Goal: Task Accomplishment & Management: Manage account settings

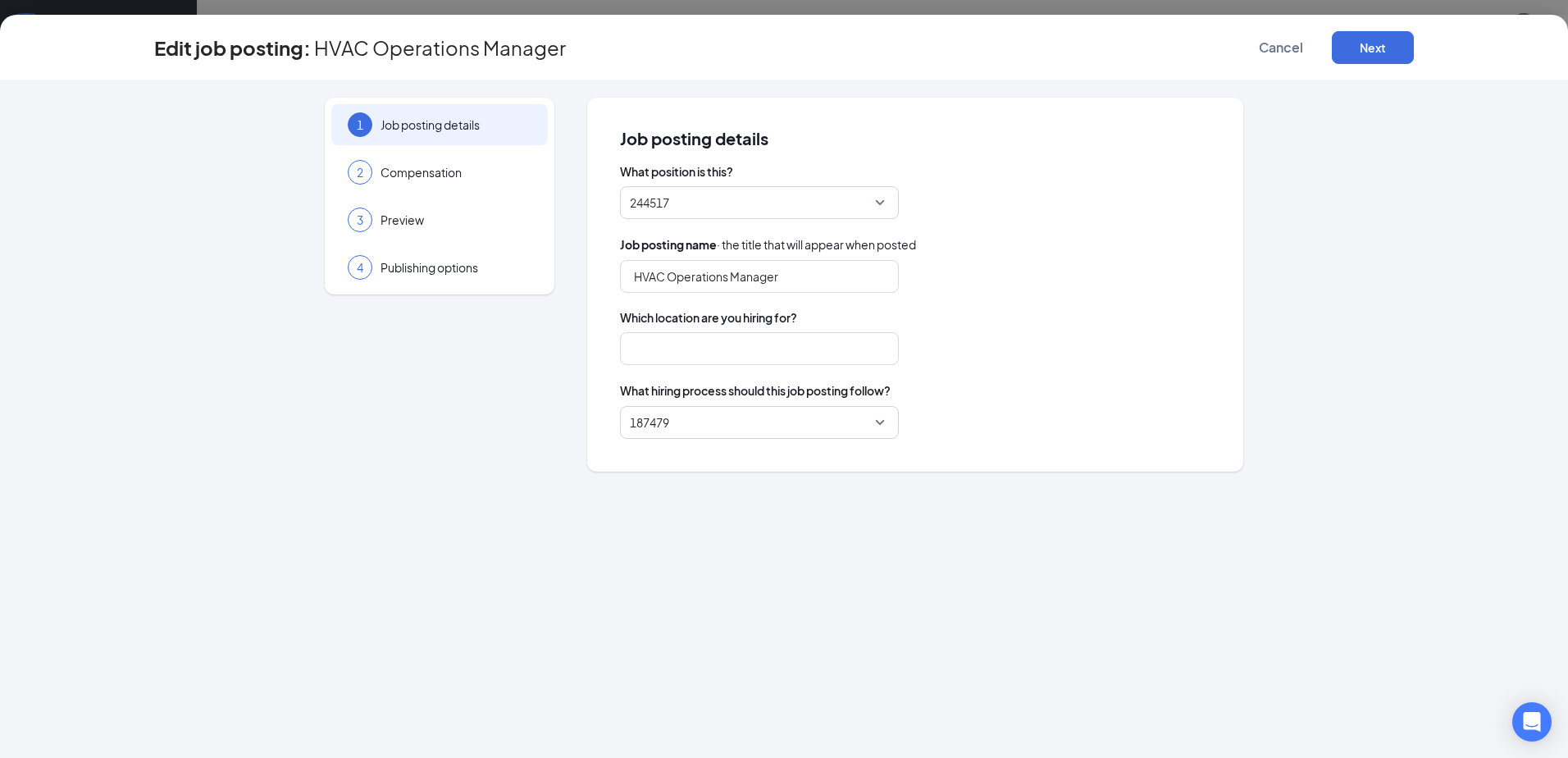
type input "HVAC Operations Manager"
type input "Duluth"
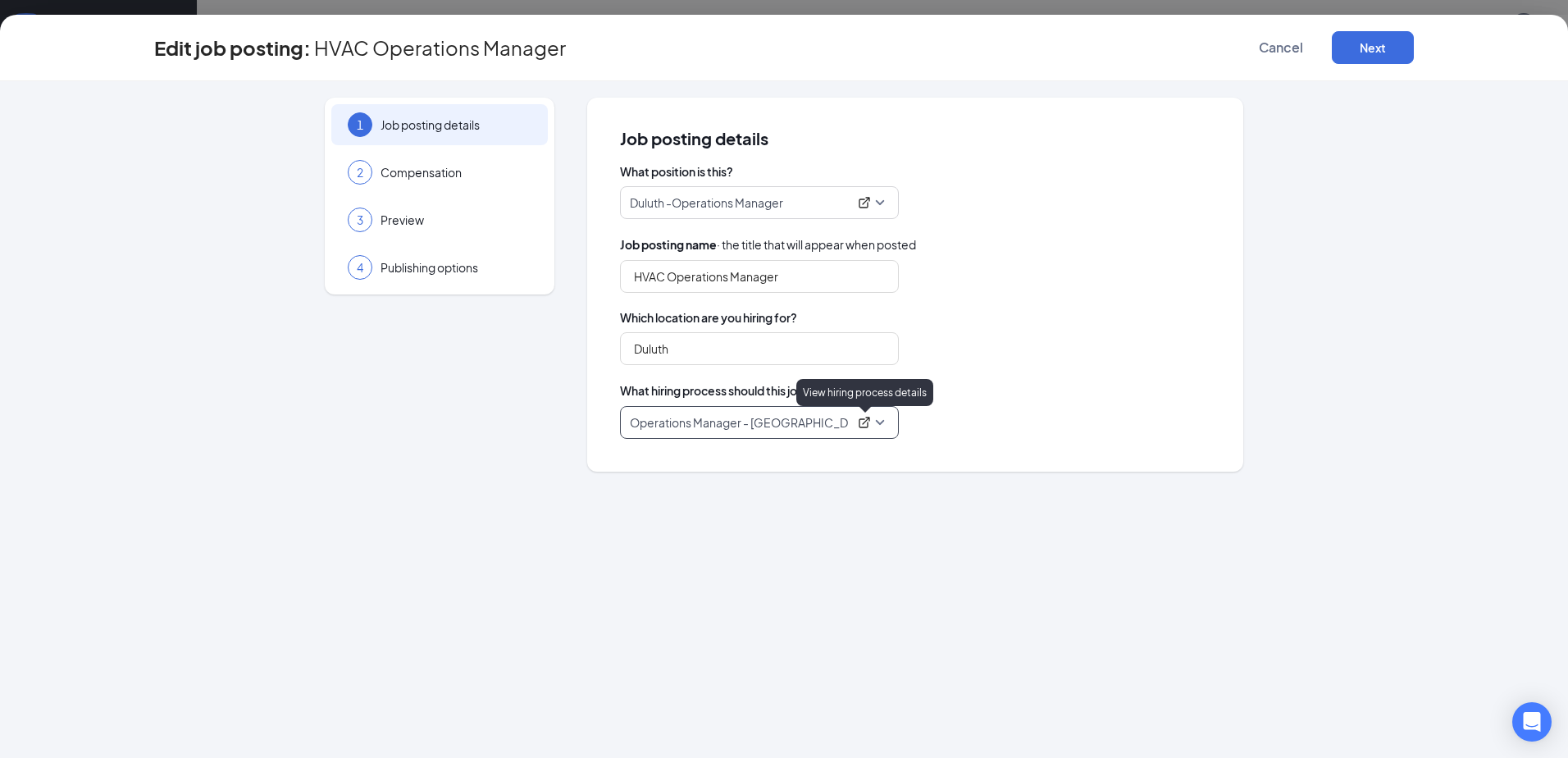
click at [865, 422] on icon "ExternalLink" at bounding box center [864, 422] width 10 height 10
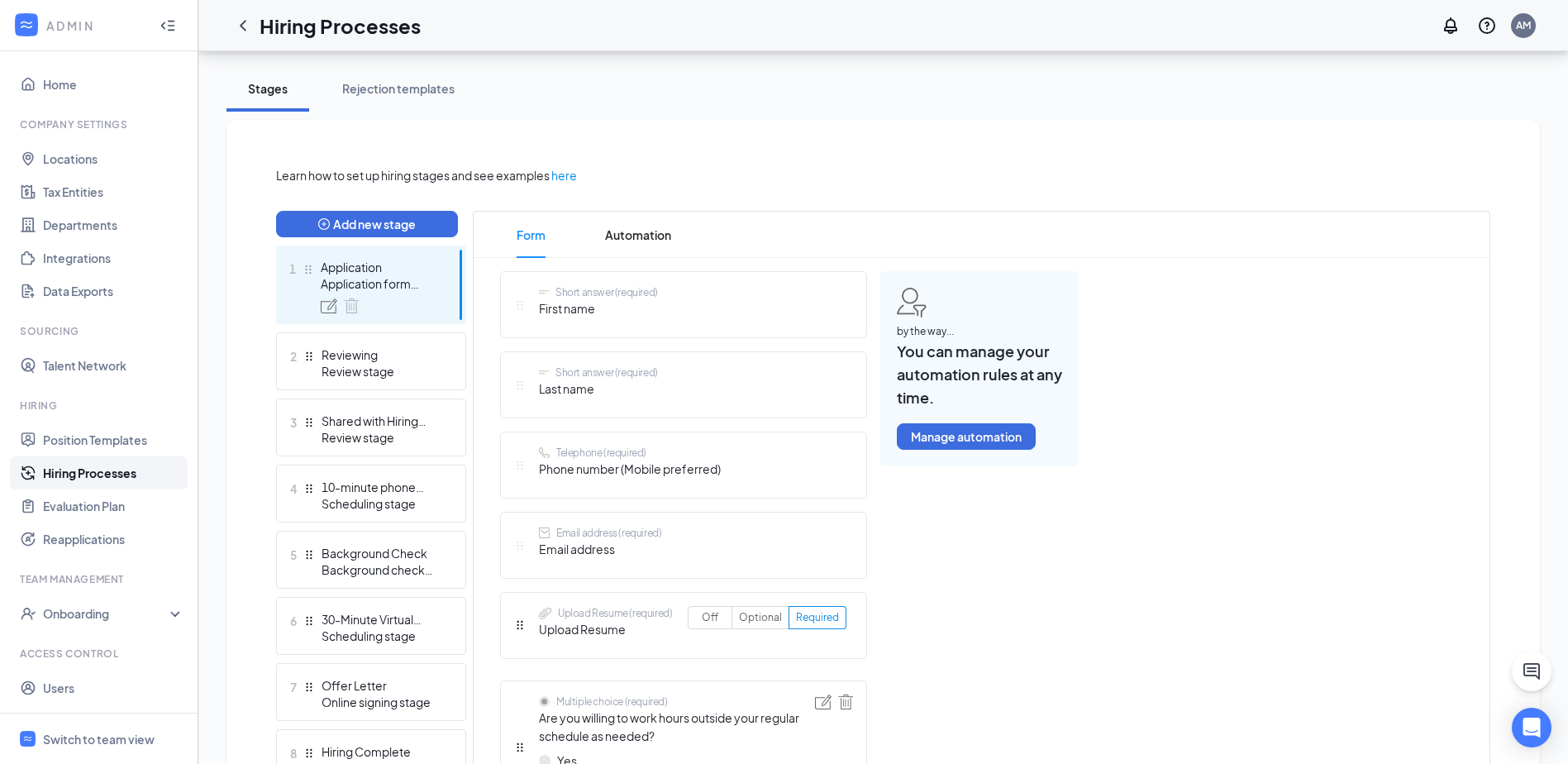
scroll to position [331, 0]
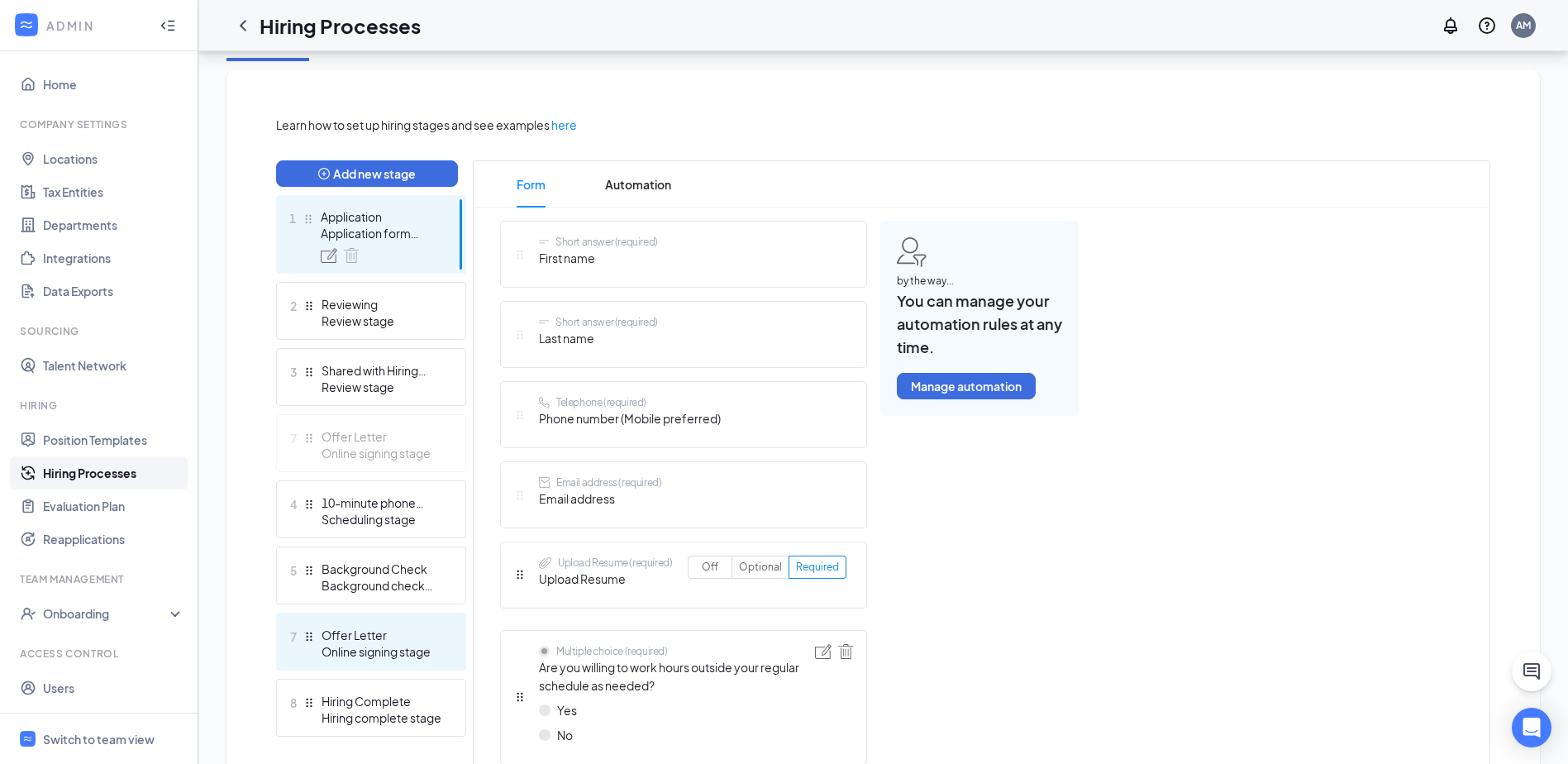
drag, startPoint x: 306, startPoint y: 639, endPoint x: 296, endPoint y: 442, distance: 197.3
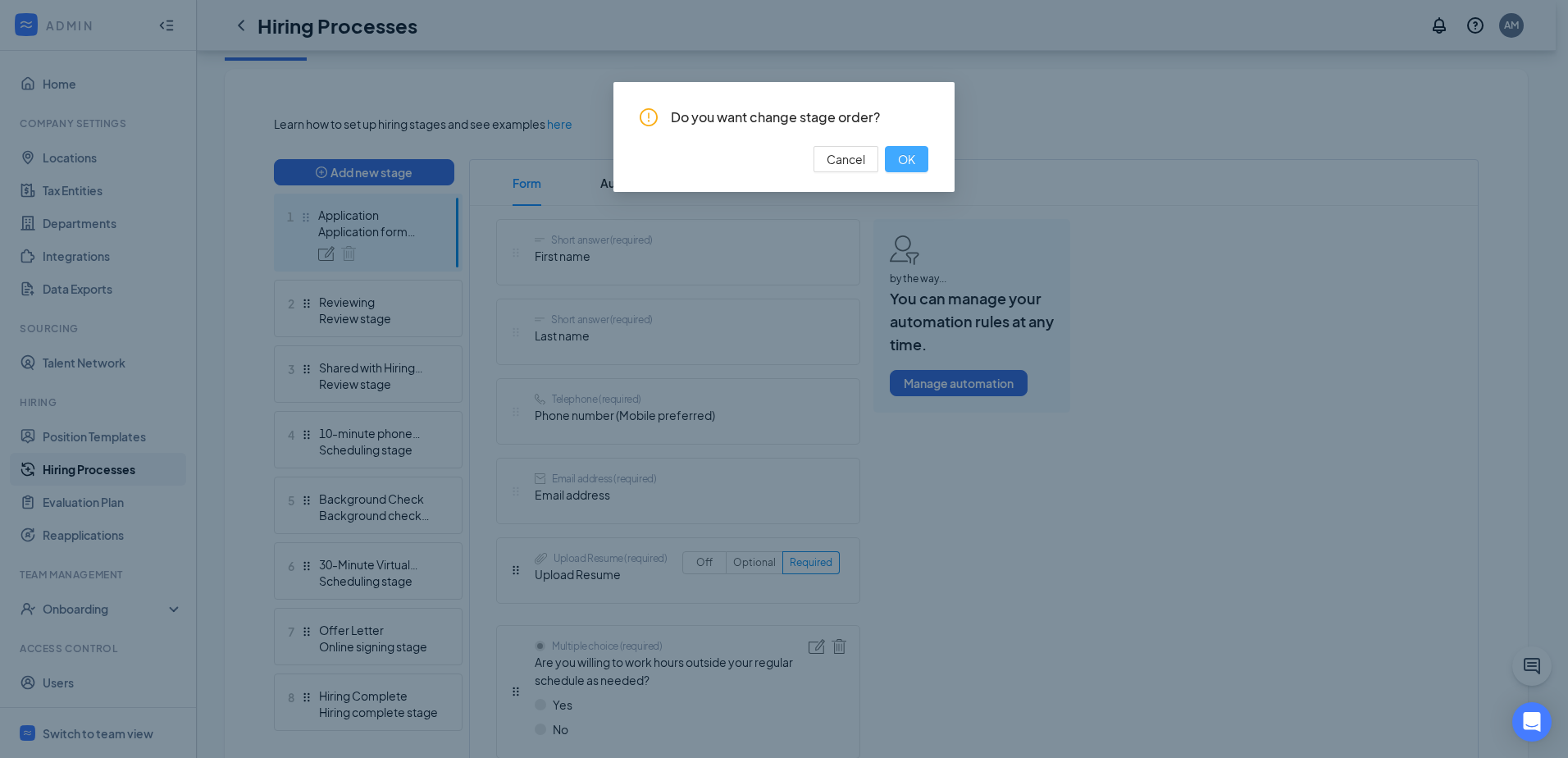
click at [912, 161] on span "OK" at bounding box center [907, 158] width 17 height 18
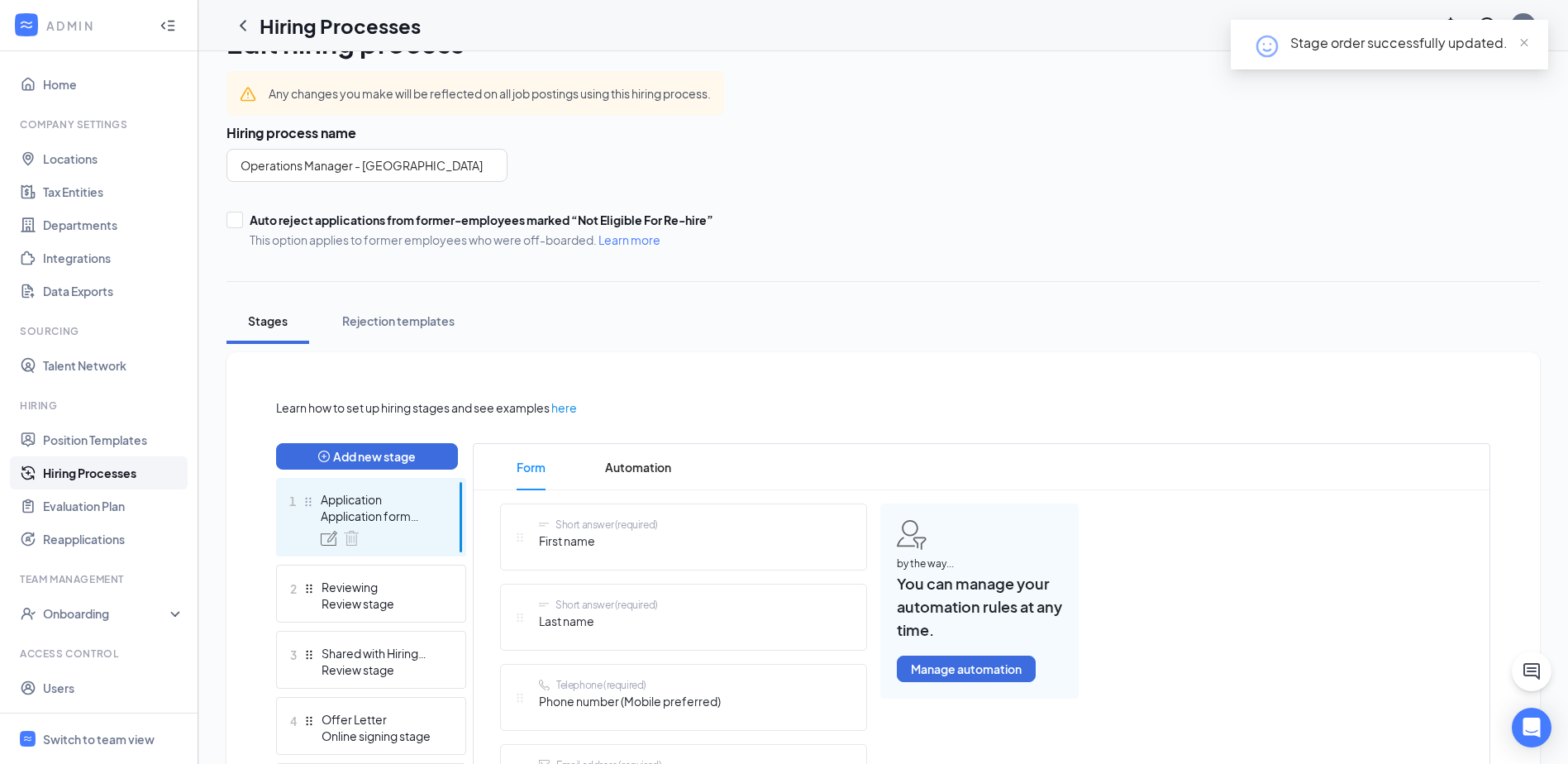
scroll to position [0, 0]
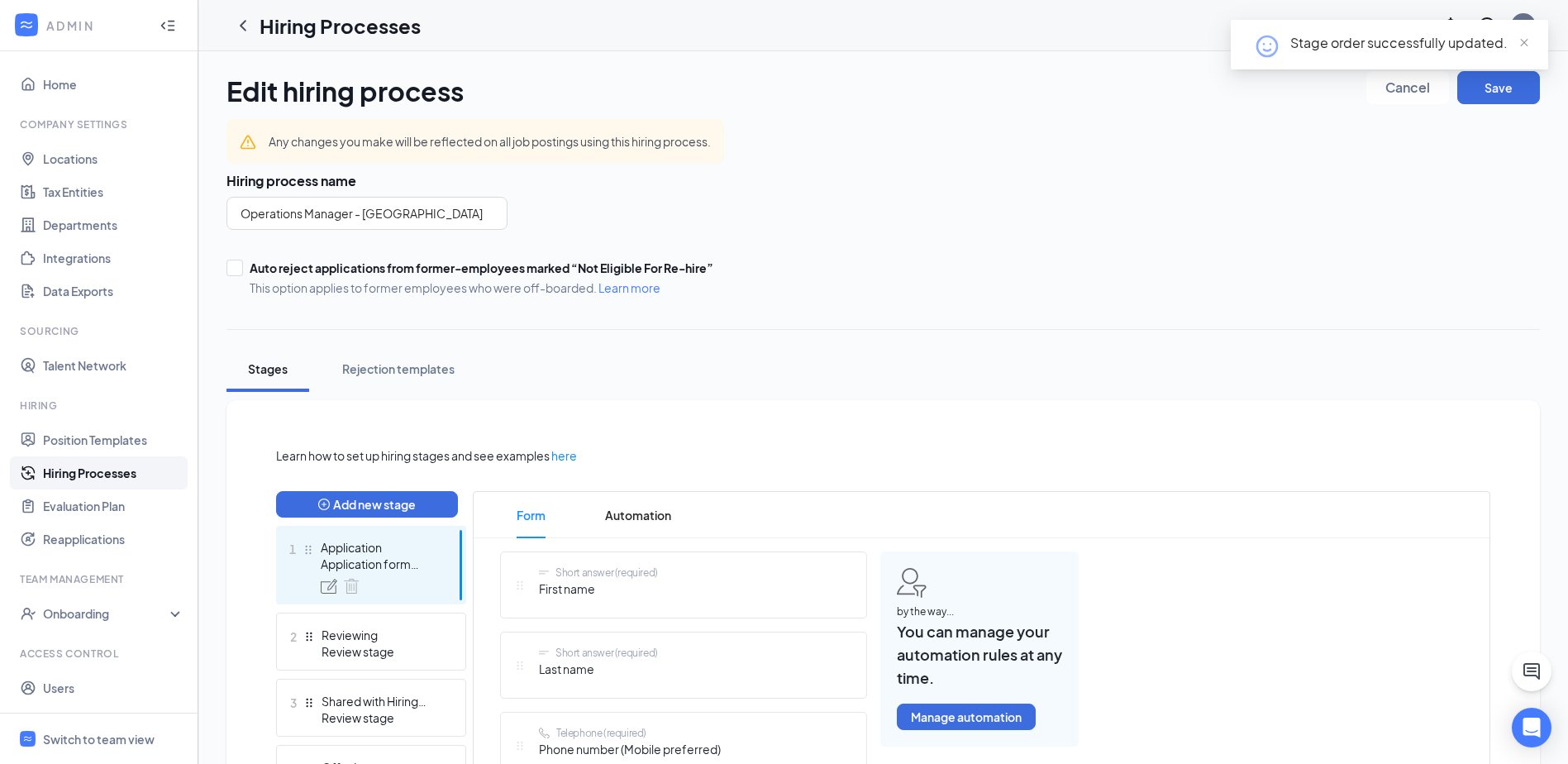
click at [1482, 80] on div "Stage order successfully updated." at bounding box center [1389, 51] width 318 height 63
click at [1489, 89] on button "Save" at bounding box center [1498, 87] width 83 height 33
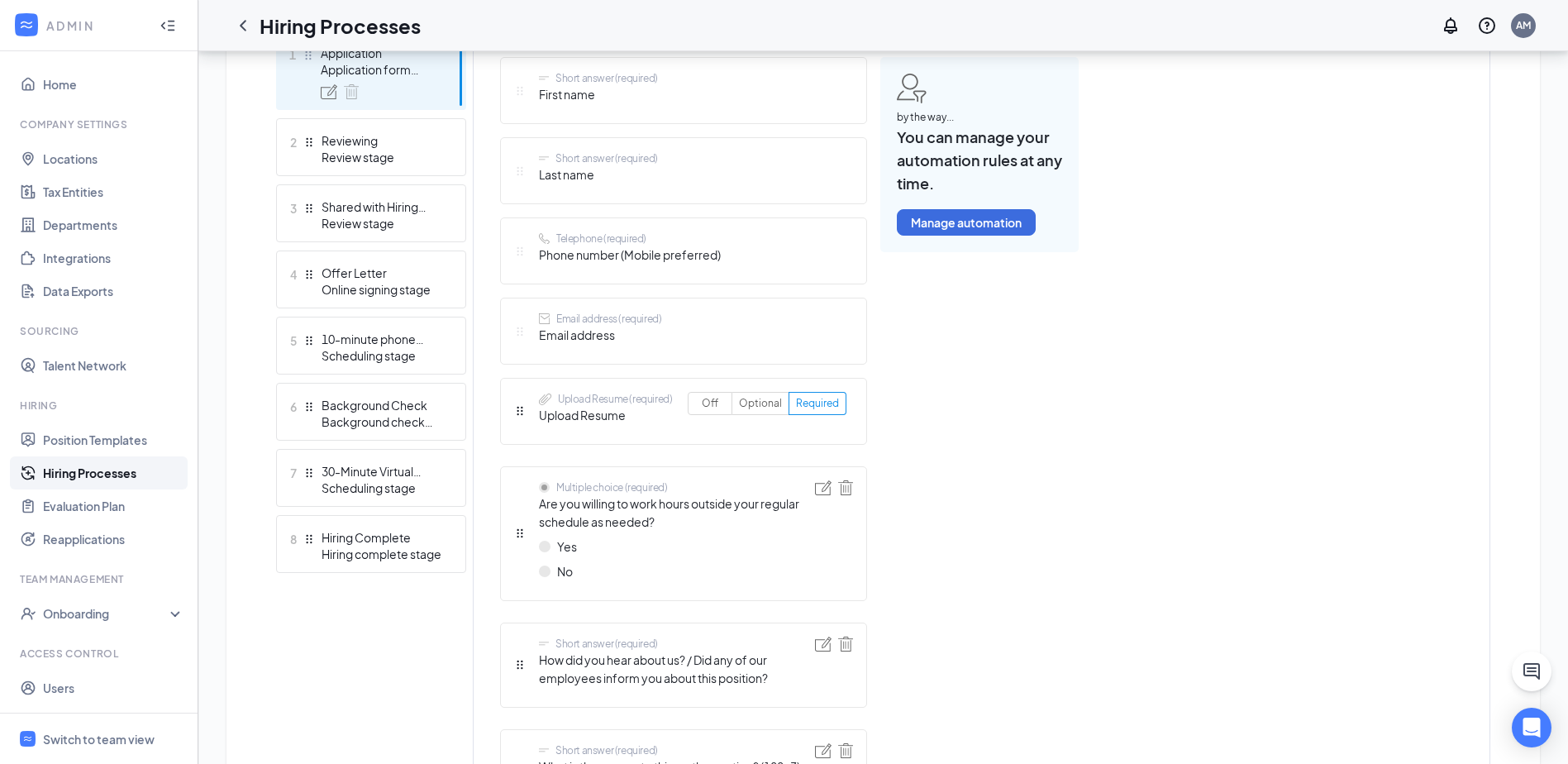
scroll to position [496, 0]
click at [410, 274] on div "Offer Letter" at bounding box center [382, 272] width 121 height 17
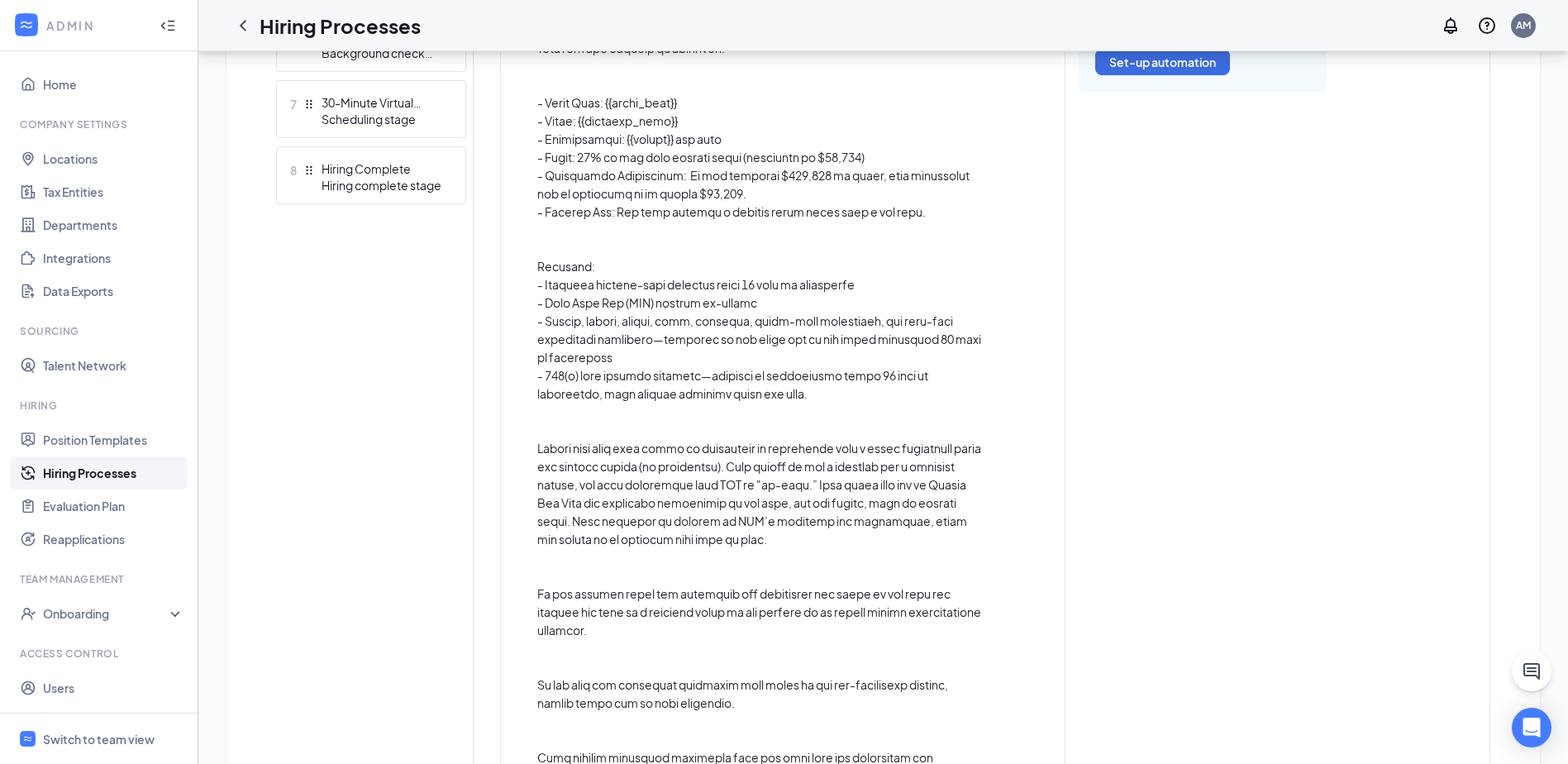
scroll to position [367, 0]
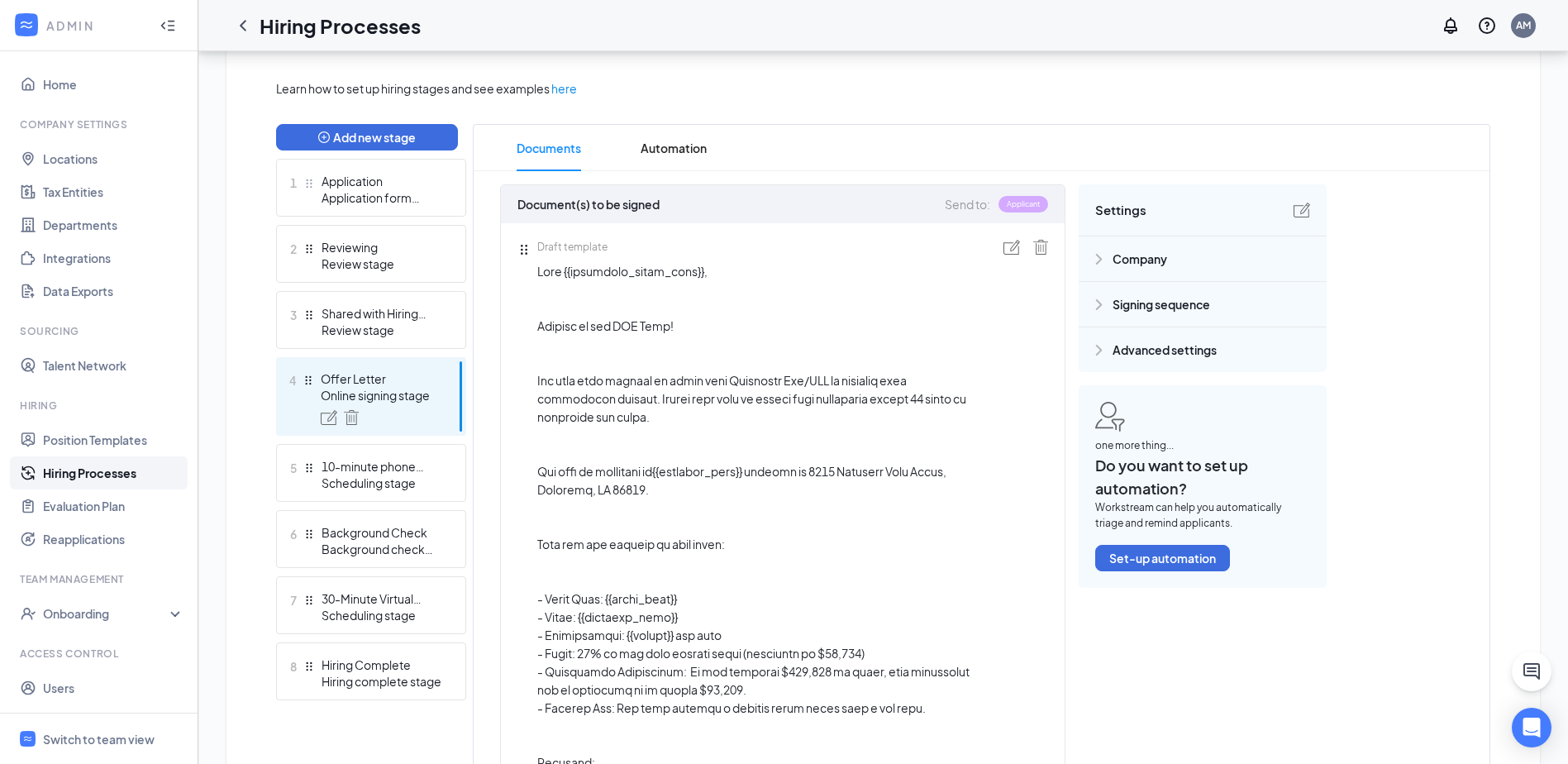
click at [1012, 247] on img at bounding box center [1012, 247] width 17 height 15
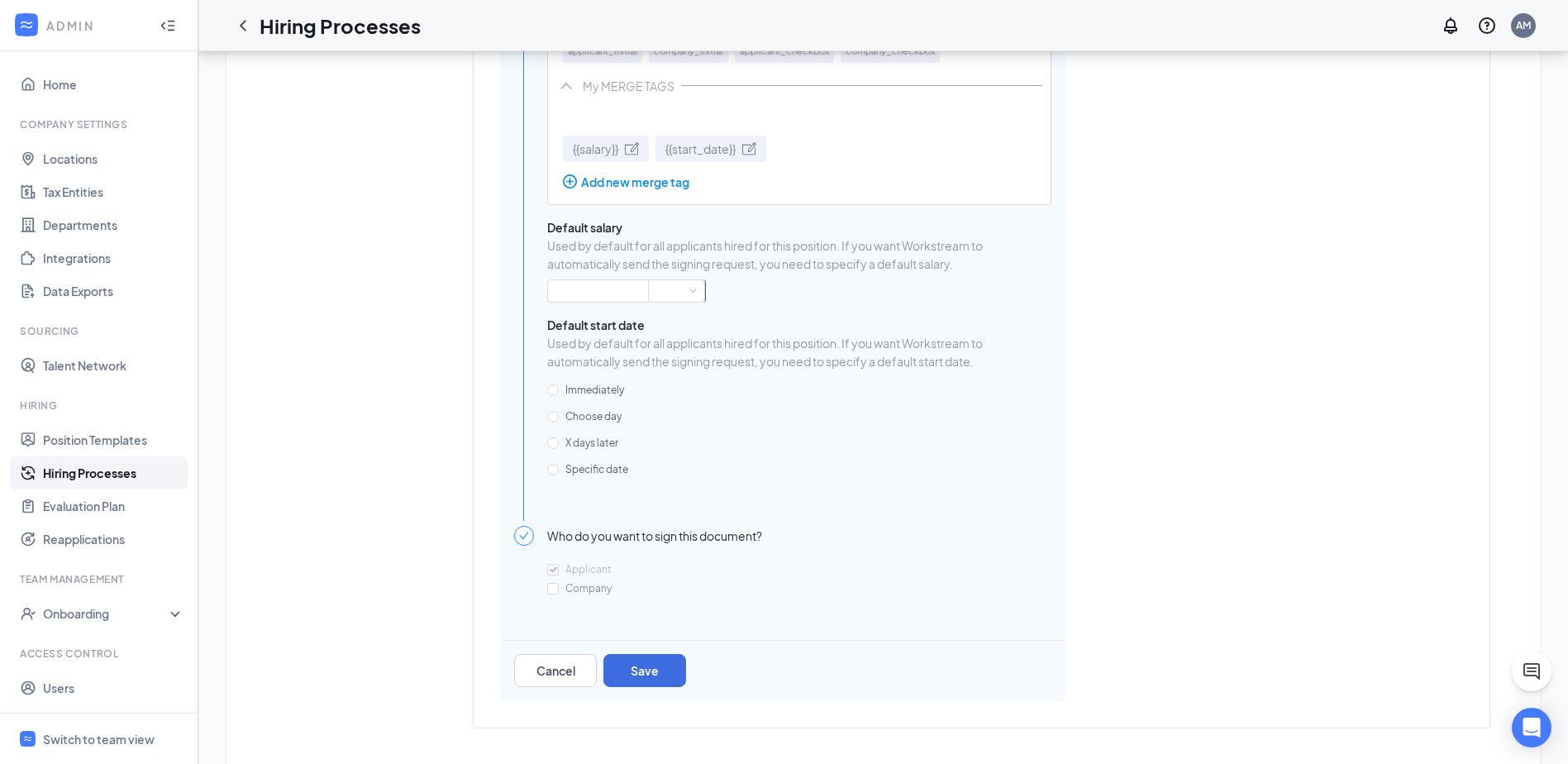
scroll to position [1524, 0]
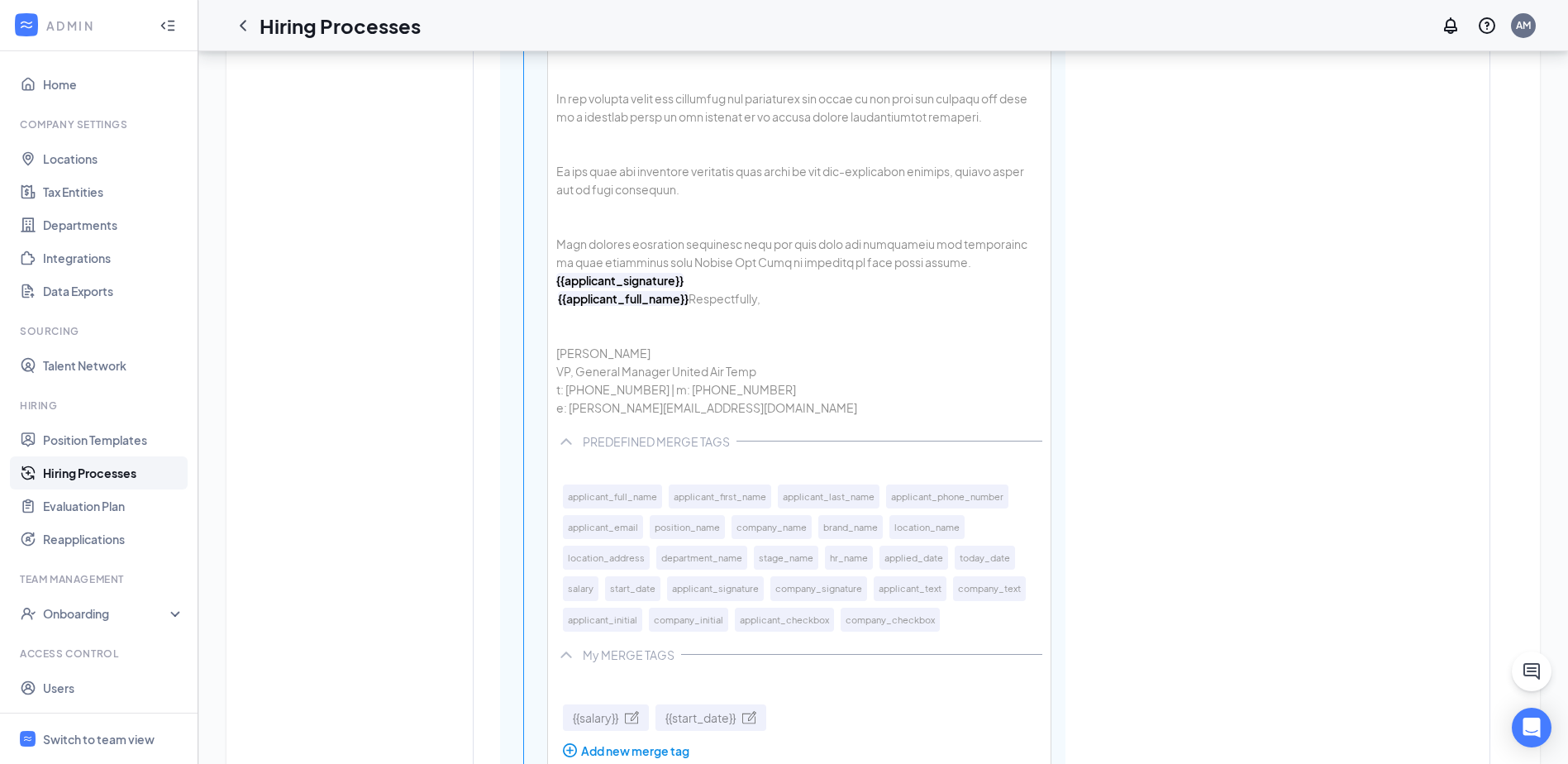
scroll to position [1276, 0]
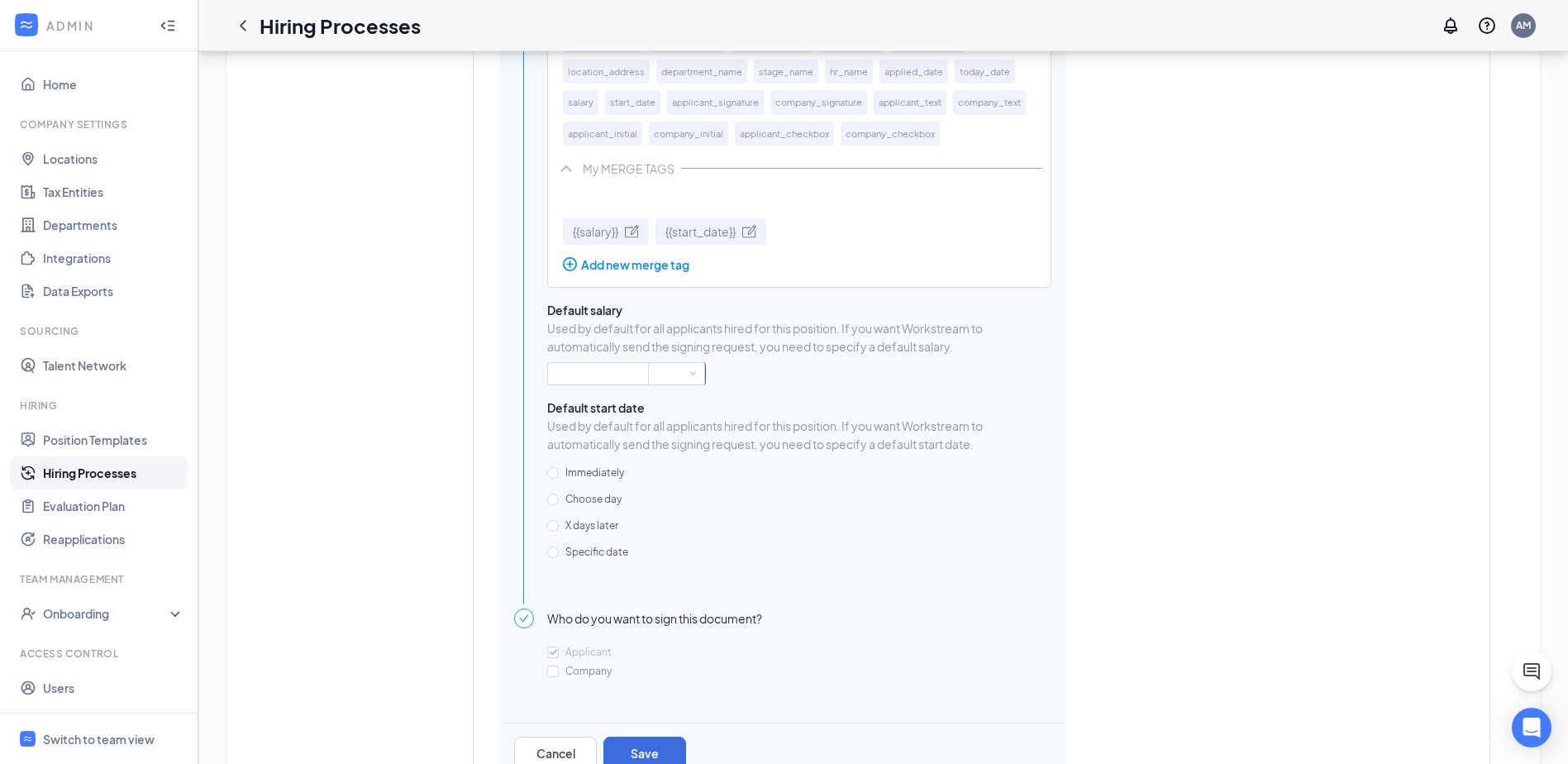
scroll to position [2031, 0]
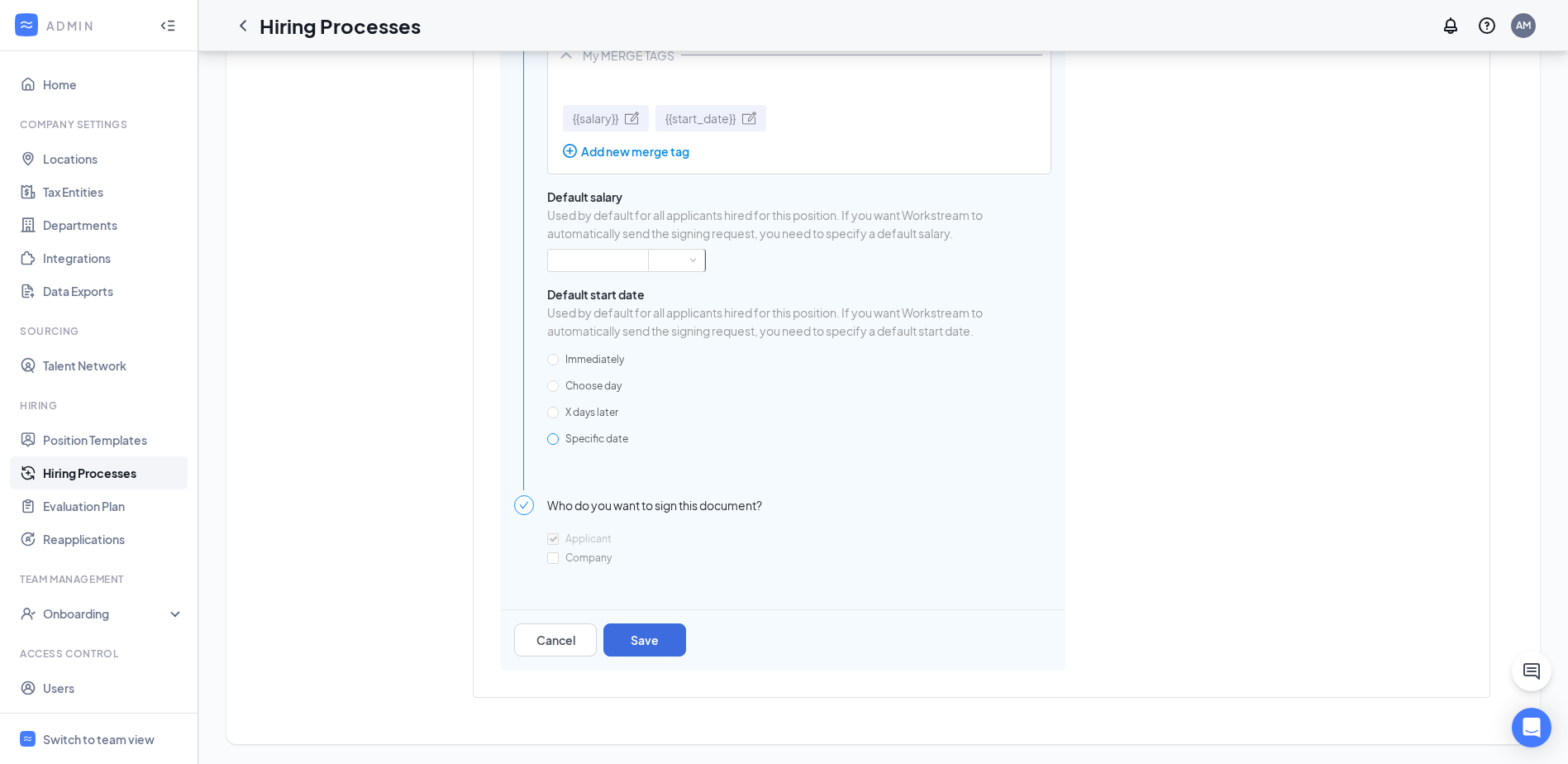
click at [620, 440] on span "Specific date" at bounding box center [596, 438] width 76 height 12
click at [558, 440] on input "Specific date" at bounding box center [553, 439] width 11 height 11
radio input "true"
click at [698, 436] on input "Sep 15, 2025" at bounding box center [710, 439] width 139 height 24
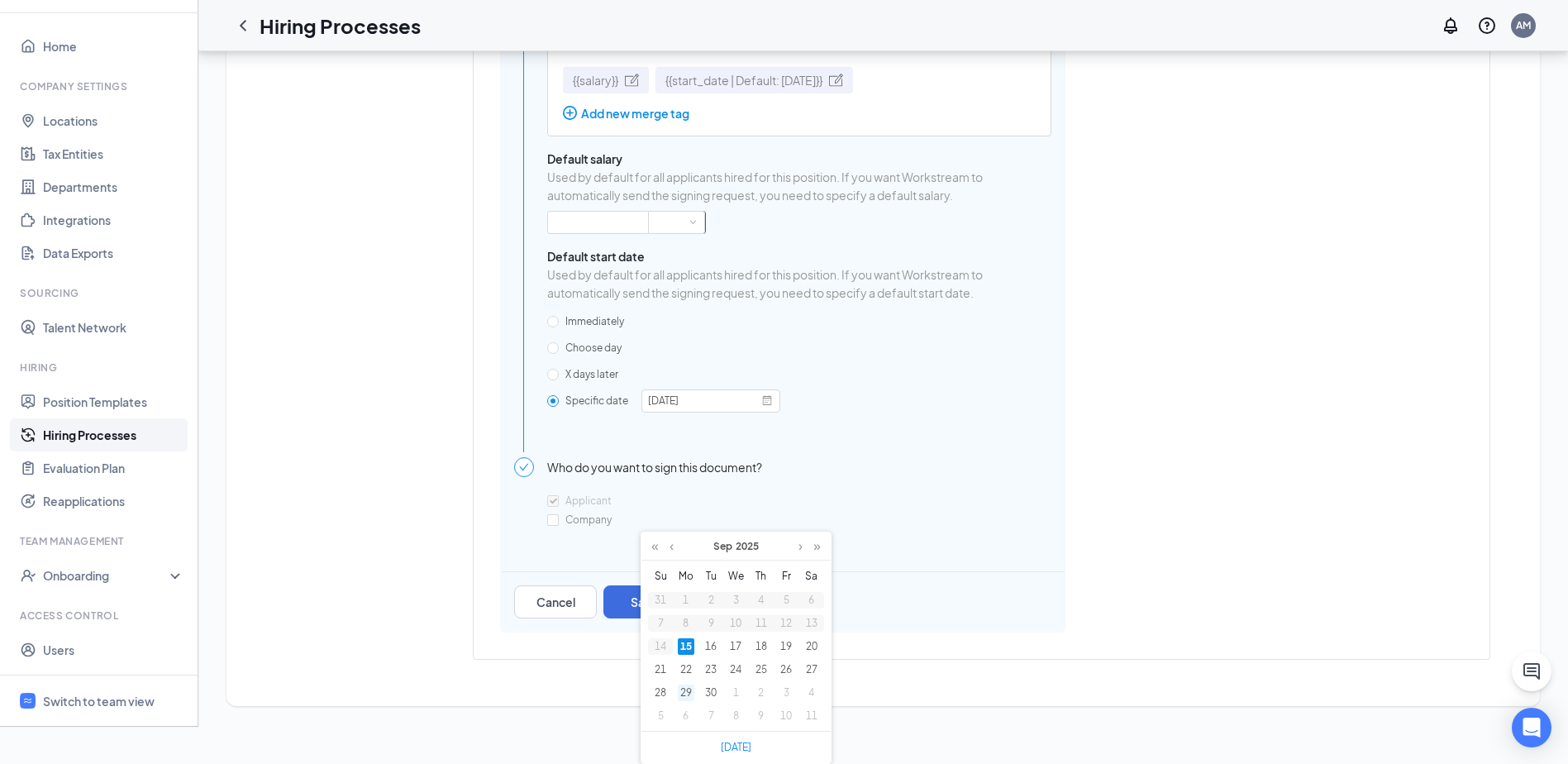
click at [690, 685] on div "29" at bounding box center [686, 693] width 17 height 17
type input "Sep 29, 2025"
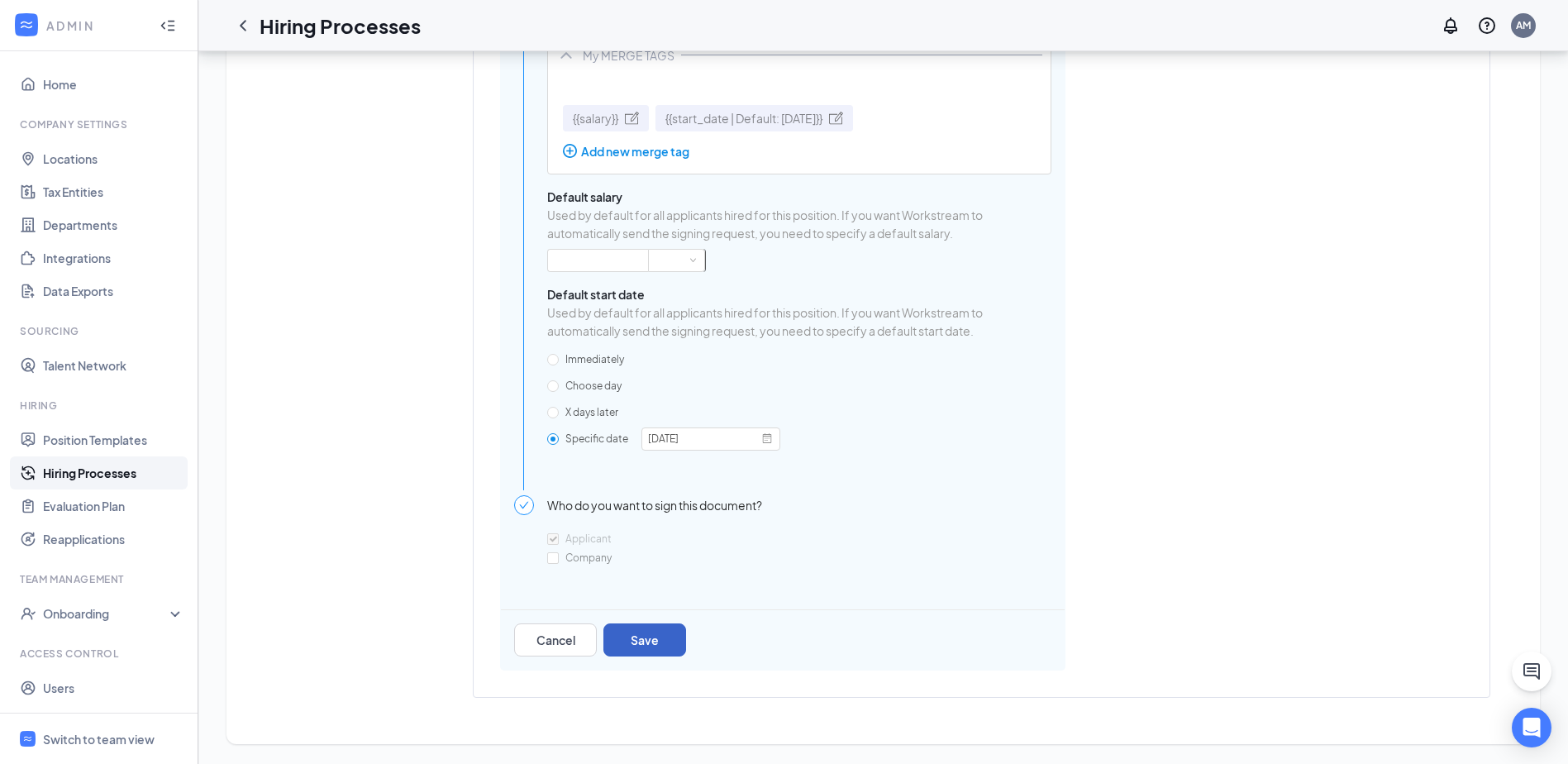
click at [667, 638] on button "Save" at bounding box center [645, 639] width 83 height 33
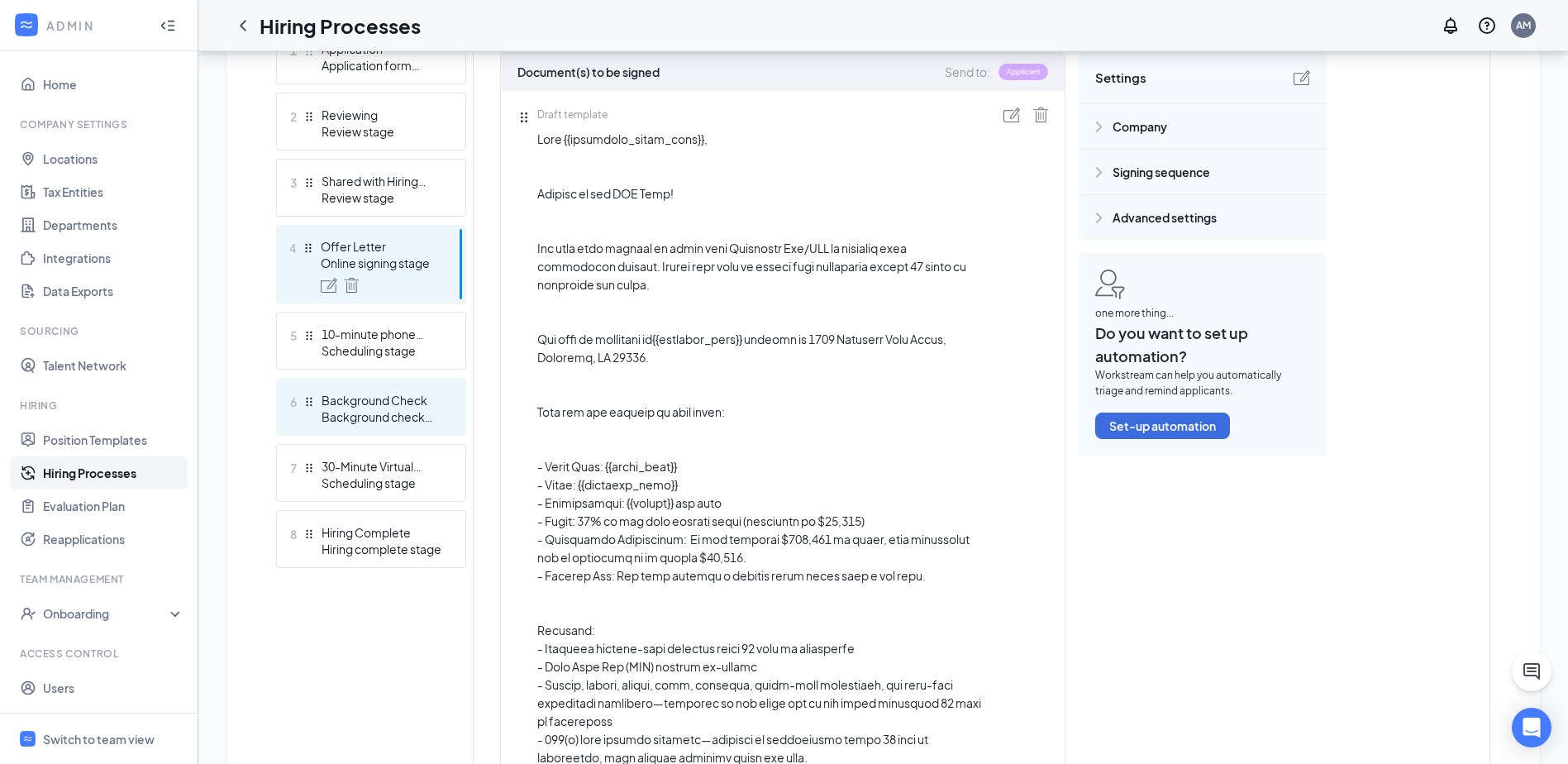
scroll to position [479, 0]
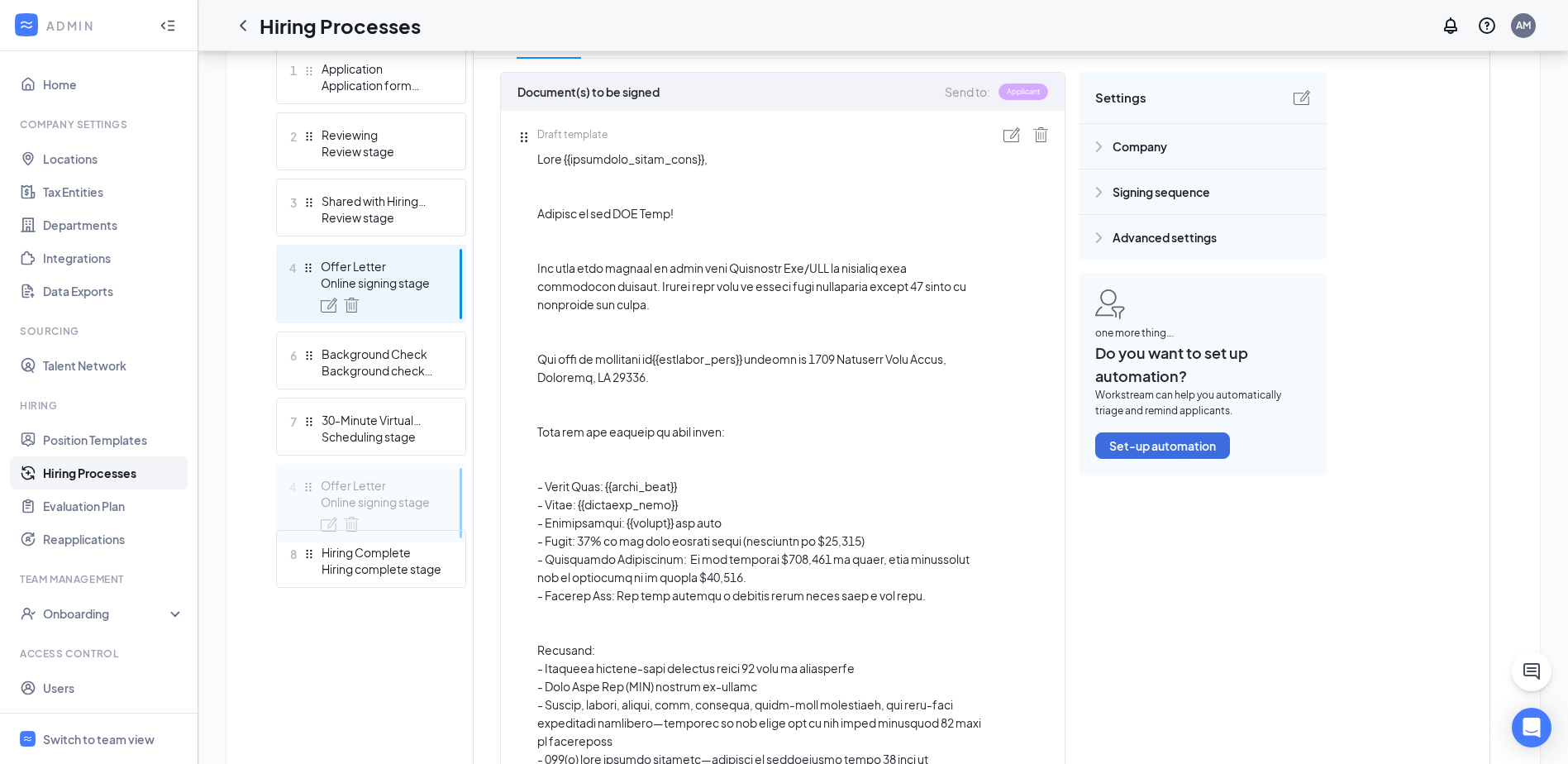
drag, startPoint x: 311, startPoint y: 266, endPoint x: 333, endPoint y: 485, distance: 220.1
click at [333, 485] on div "Add new stage 1 Application Application form stage 2 Reviewing Review stage 3 S…" at bounding box center [371, 768] width 190 height 1513
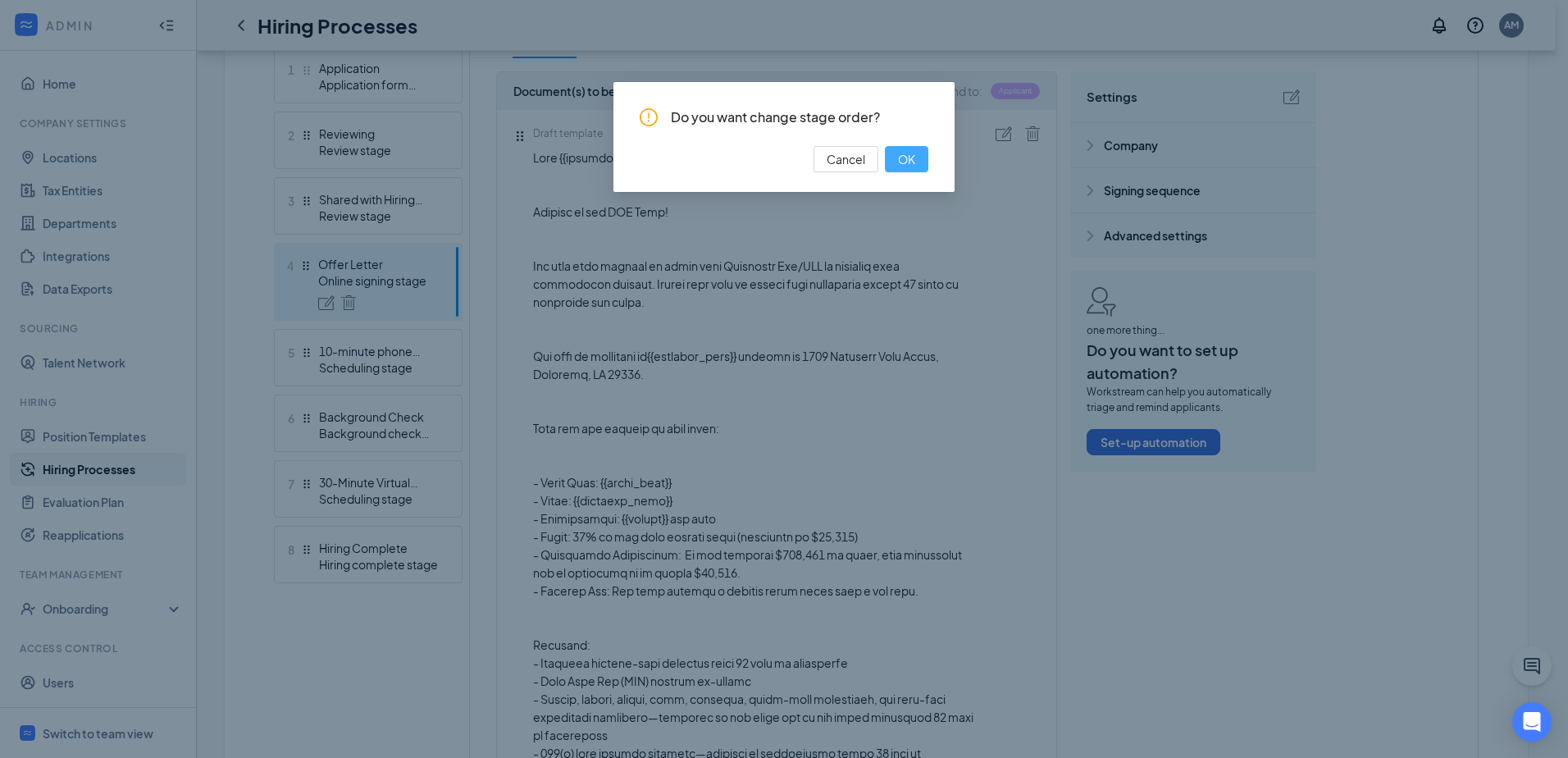
click at [919, 156] on button "OK" at bounding box center [907, 159] width 43 height 26
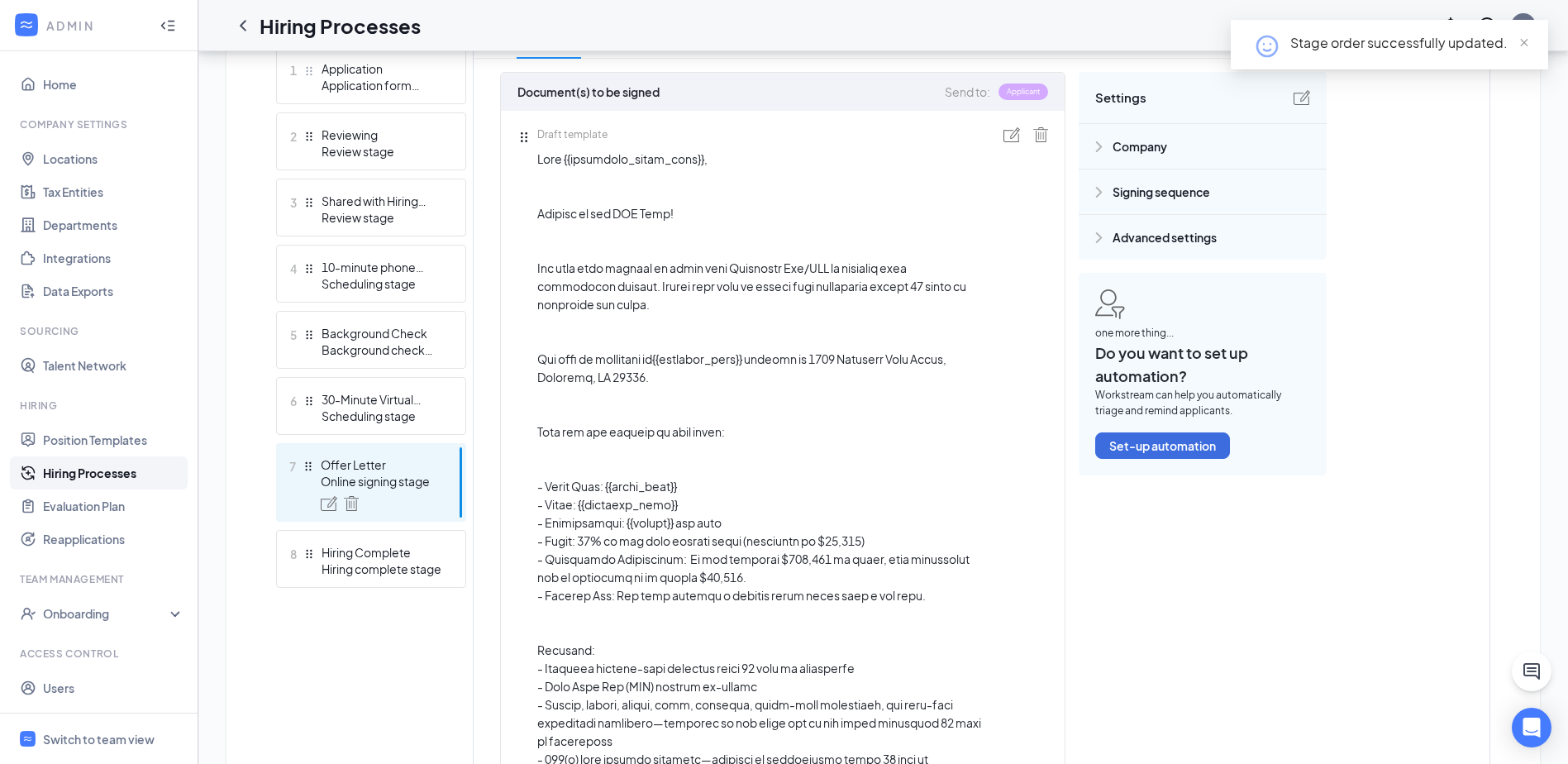
scroll to position [0, 0]
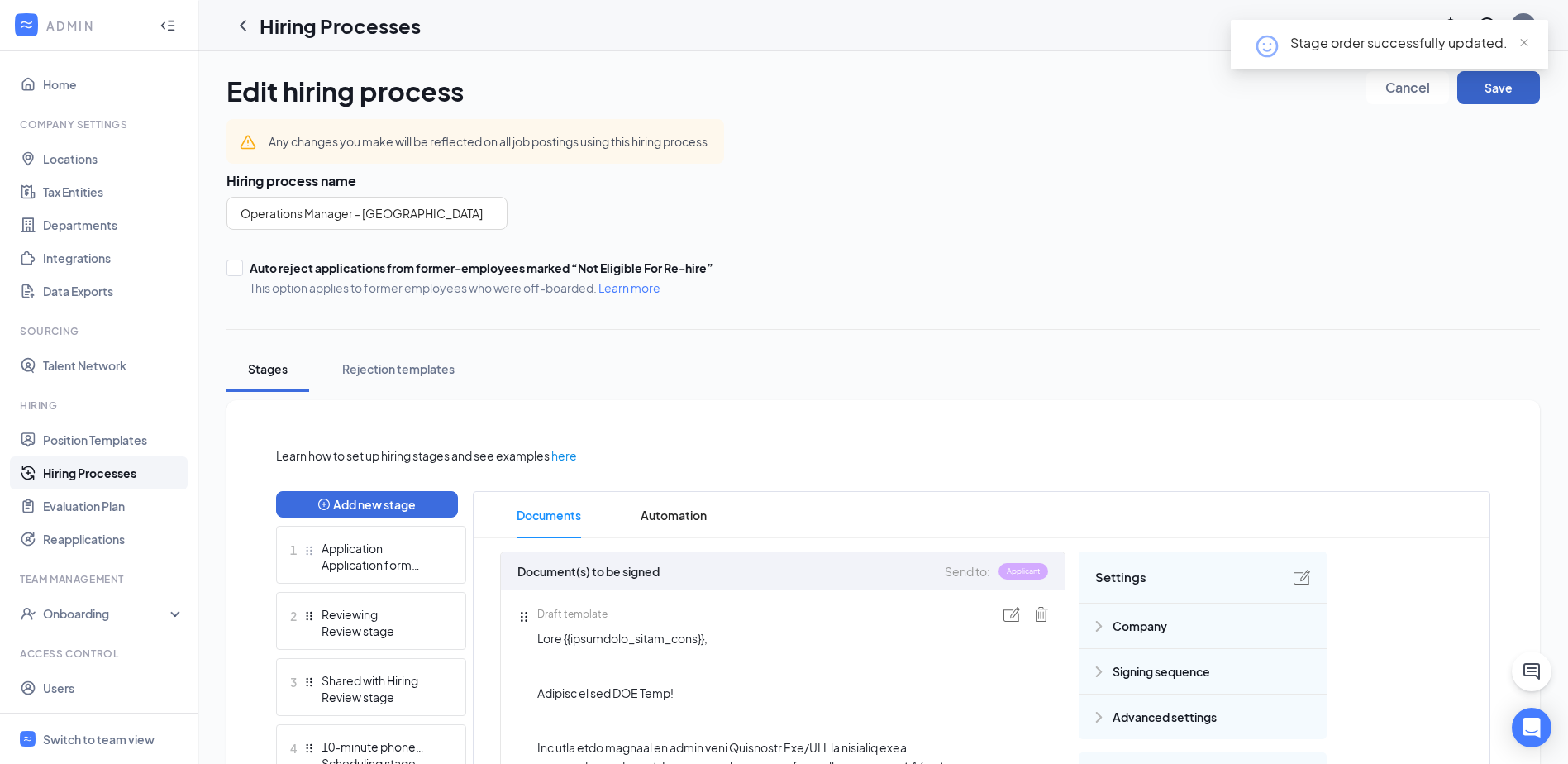
click at [1482, 99] on button "Save" at bounding box center [1498, 87] width 83 height 33
